Goal: Task Accomplishment & Management: Use online tool/utility

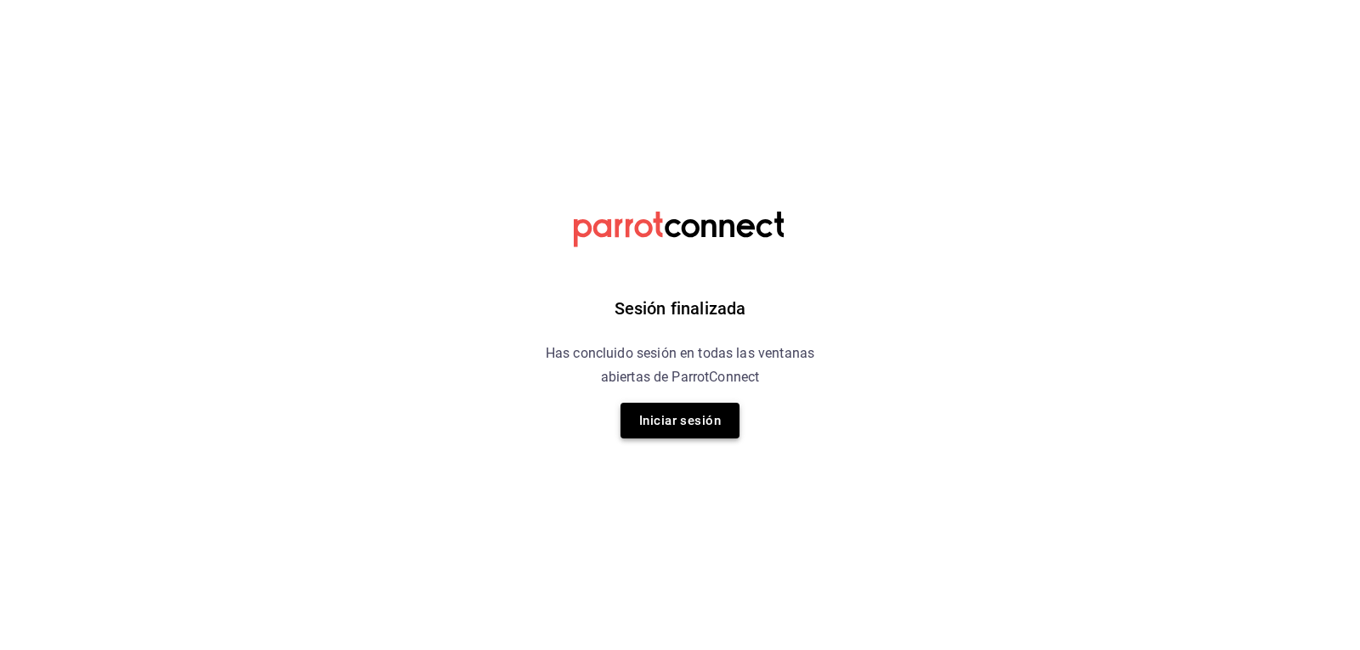
click at [647, 411] on button "Iniciar sesión" at bounding box center [680, 421] width 119 height 36
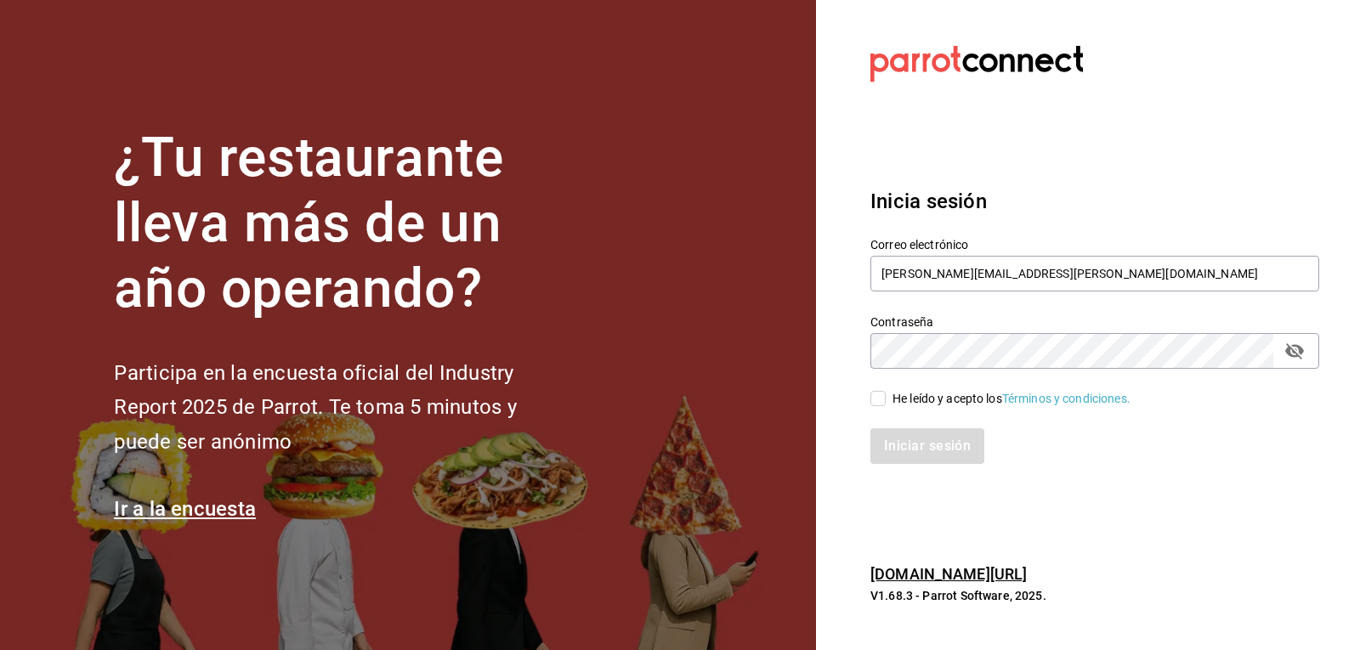
click at [935, 398] on div "He leído y acepto los Términos y condiciones." at bounding box center [1012, 399] width 238 height 18
click at [886, 398] on input "He leído y acepto los Términos y condiciones." at bounding box center [877, 398] width 15 height 15
checkbox input "true"
click at [930, 460] on button "Iniciar sesión" at bounding box center [928, 446] width 116 height 36
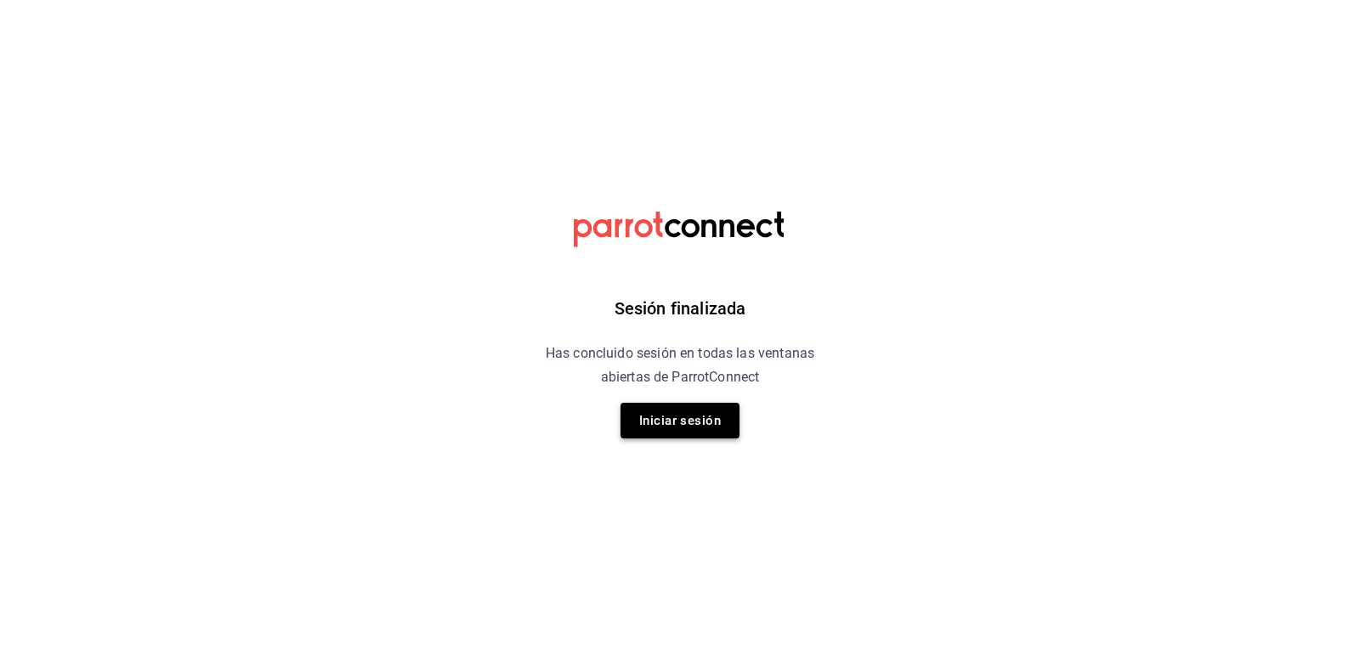
click at [663, 425] on button "Iniciar sesión" at bounding box center [680, 421] width 119 height 36
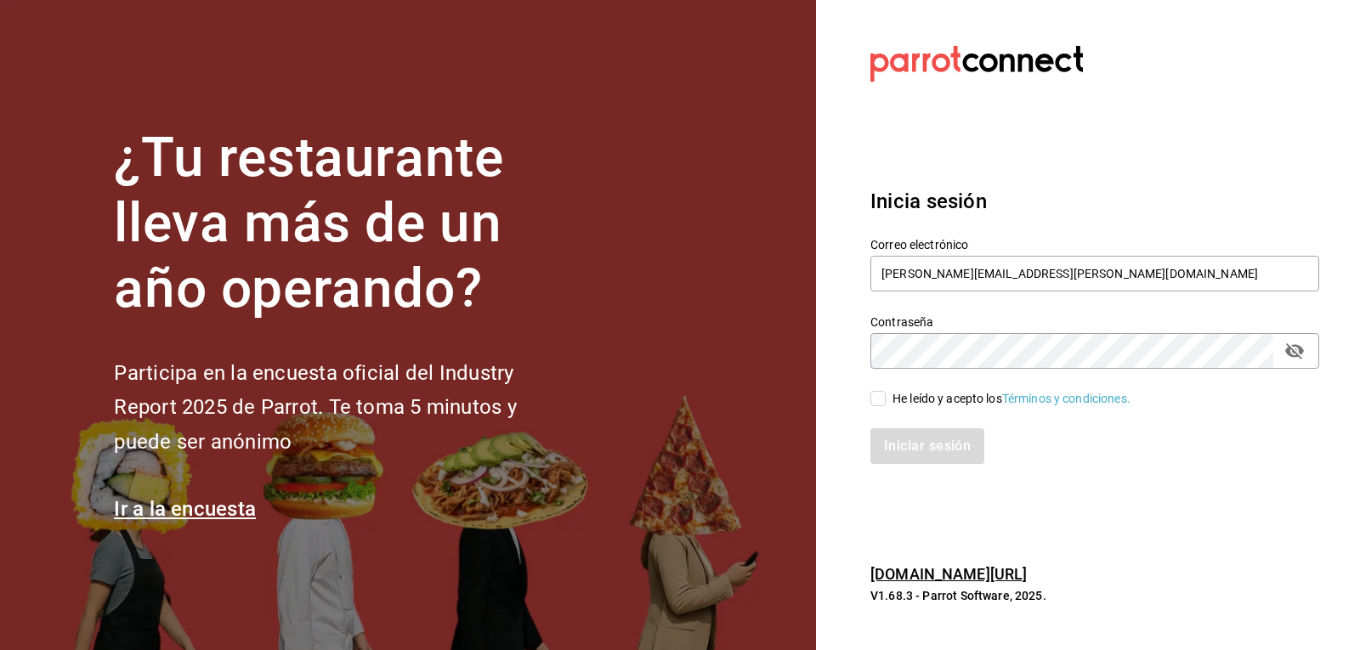
click at [880, 400] on input "He leído y acepto los Términos y condiciones." at bounding box center [877, 398] width 15 height 15
checkbox input "true"
click at [904, 447] on button "Iniciar sesión" at bounding box center [928, 446] width 116 height 36
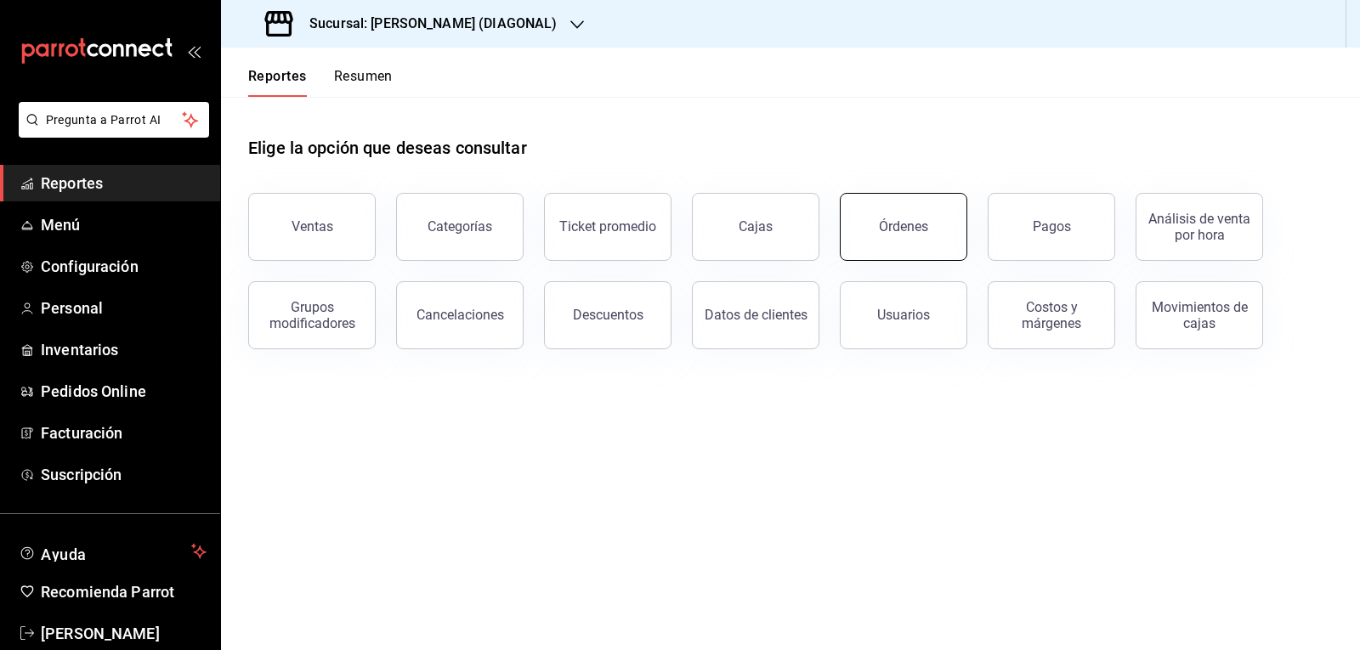
click at [951, 228] on button "Órdenes" at bounding box center [904, 227] width 128 height 68
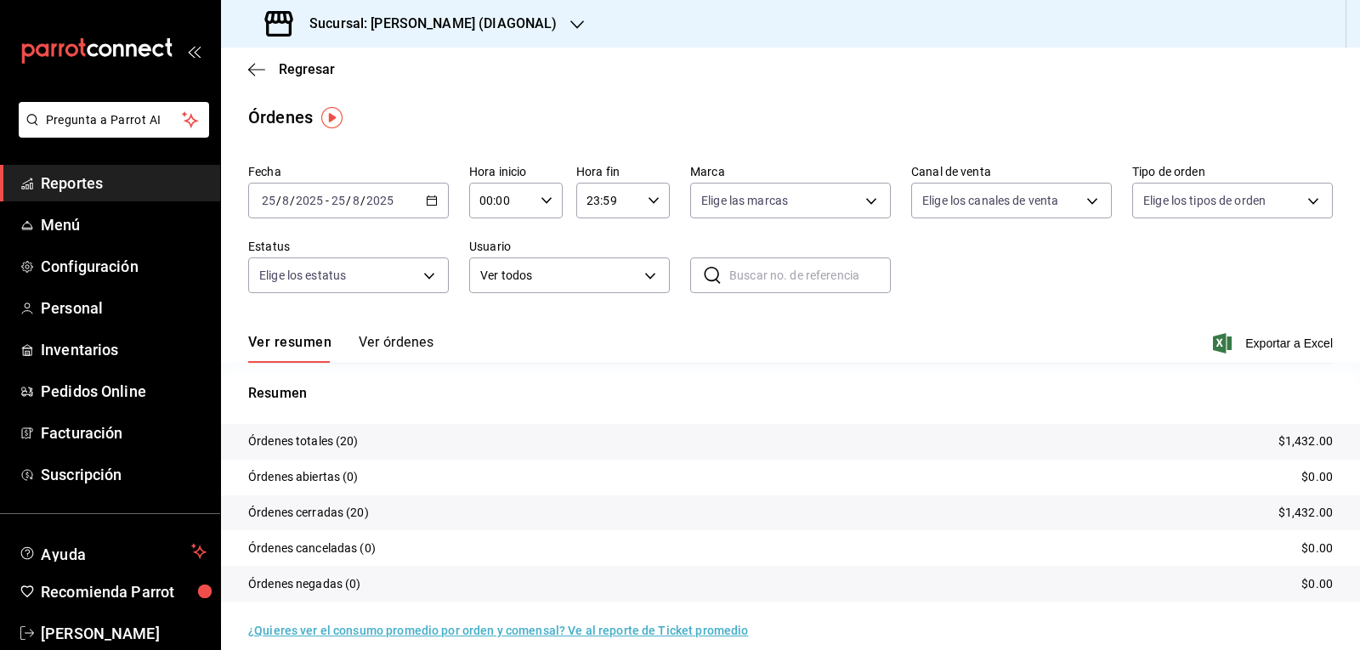
click at [570, 22] on icon "button" at bounding box center [577, 25] width 14 height 14
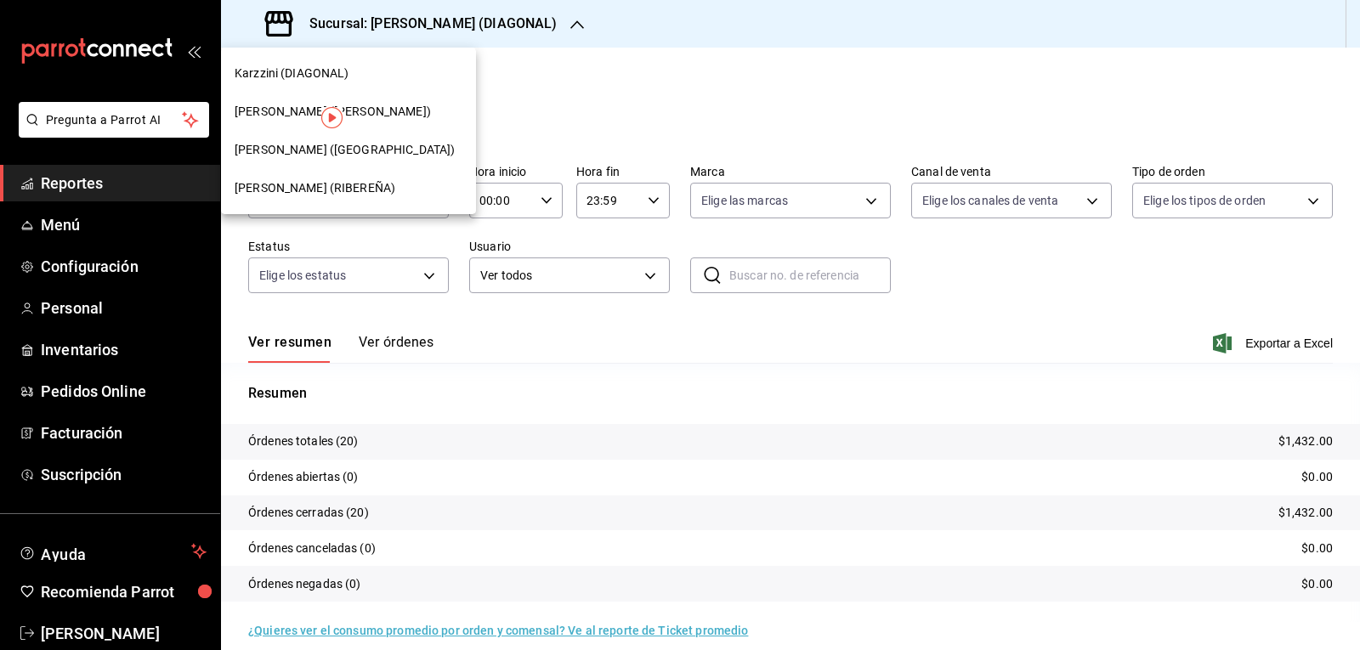
click at [393, 102] on div "Karzzini (ROBERTO GUERRA)" at bounding box center [348, 112] width 255 height 38
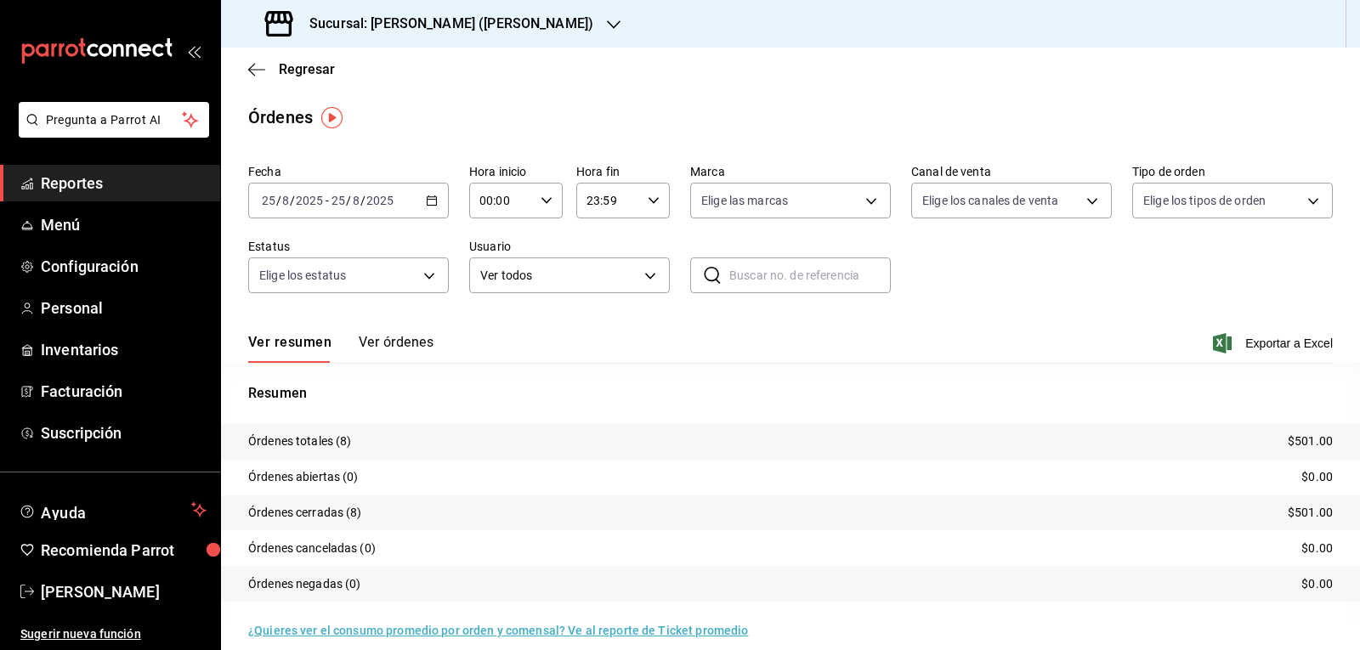
click at [429, 200] on \(Stroke\) "button" at bounding box center [432, 199] width 9 height 1
click at [360, 440] on span "Rango de fechas" at bounding box center [329, 443] width 132 height 18
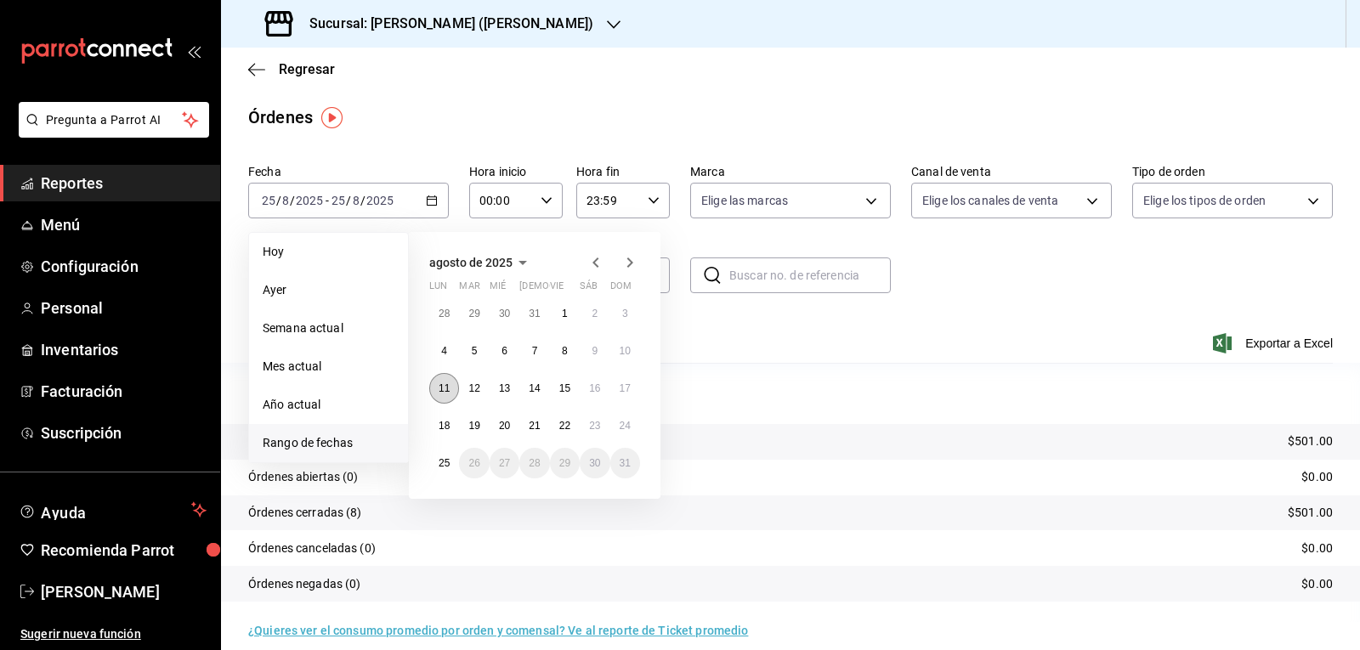
click at [439, 390] on abbr "11" at bounding box center [444, 389] width 11 height 12
click at [622, 393] on abbr "17" at bounding box center [625, 389] width 11 height 12
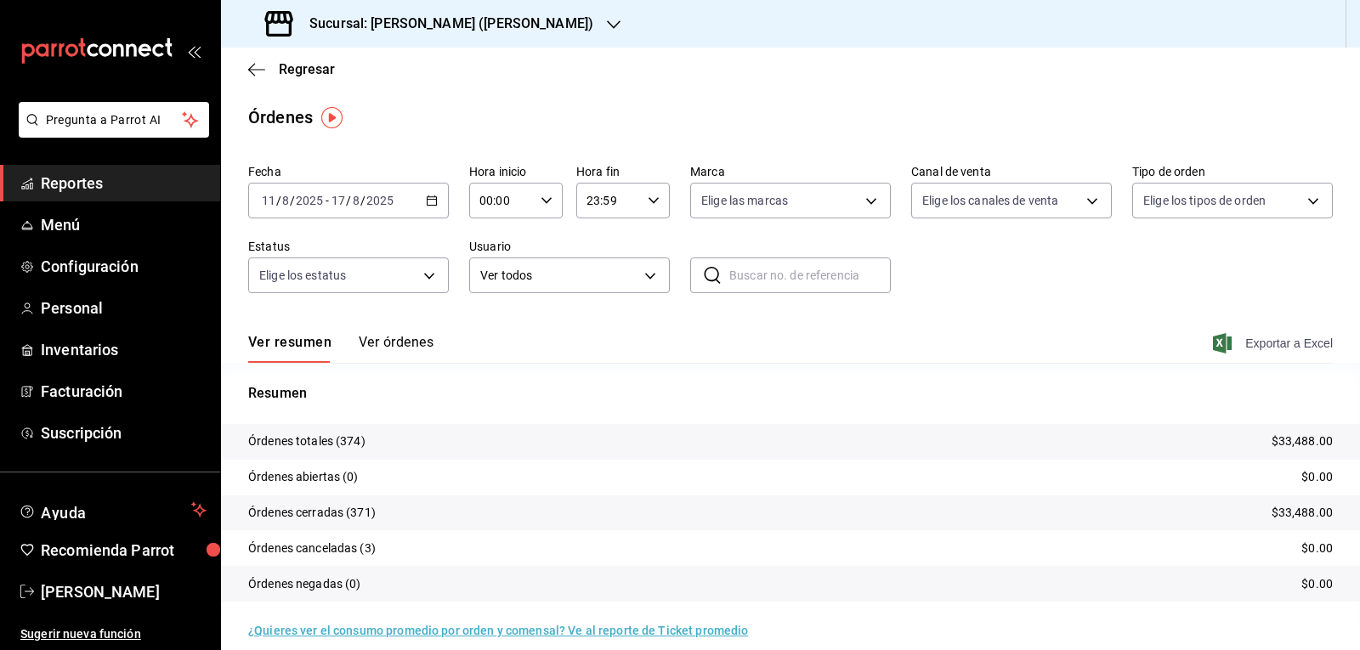
click at [1239, 342] on span "Exportar a Excel" at bounding box center [1274, 343] width 116 height 20
click at [607, 26] on icon "button" at bounding box center [614, 25] width 14 height 14
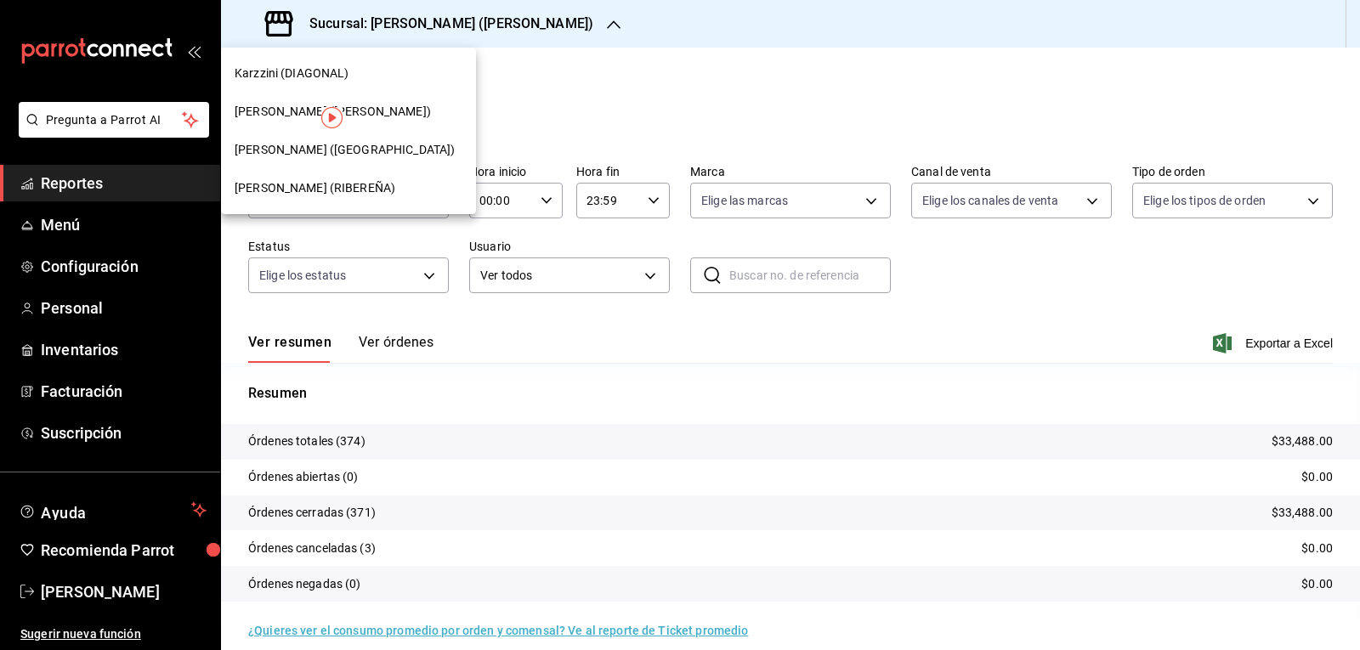
click at [360, 193] on div "Karzzini (RIBEREÑA)" at bounding box center [349, 188] width 228 height 18
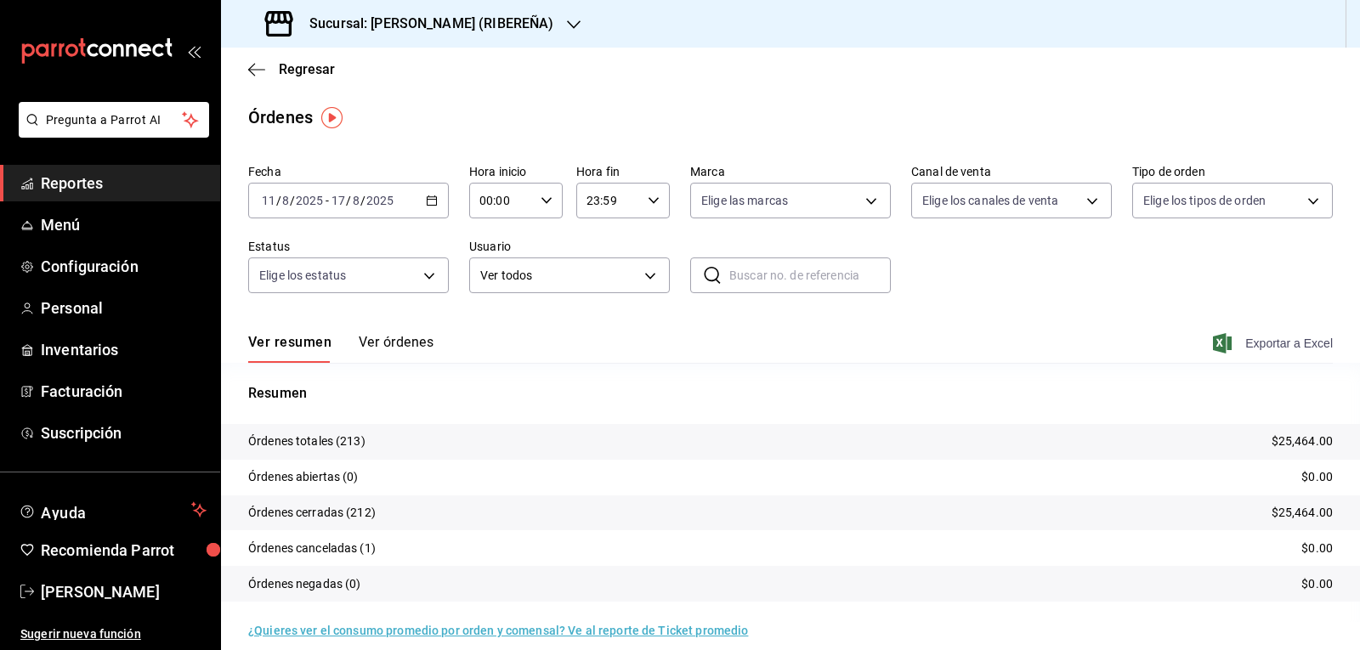
click at [1245, 347] on span "Exportar a Excel" at bounding box center [1274, 343] width 116 height 20
